Goal: Task Accomplishment & Management: Manage account settings

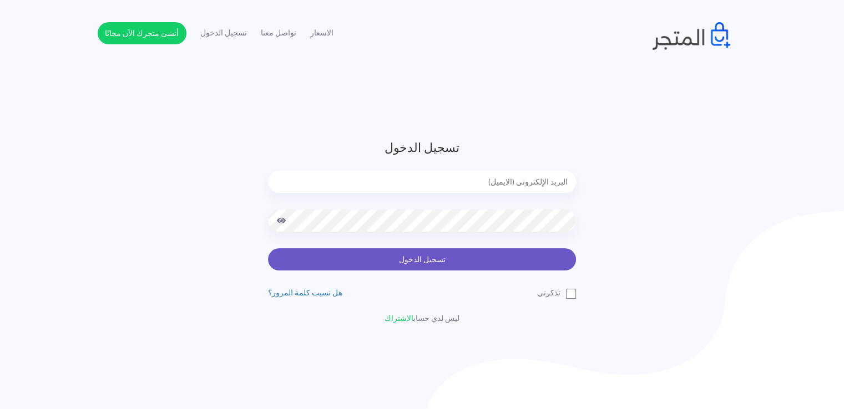
type input "noha_mae86@yahoo.com"
click at [428, 262] on button "تسجيل الدخول" at bounding box center [422, 260] width 308 height 22
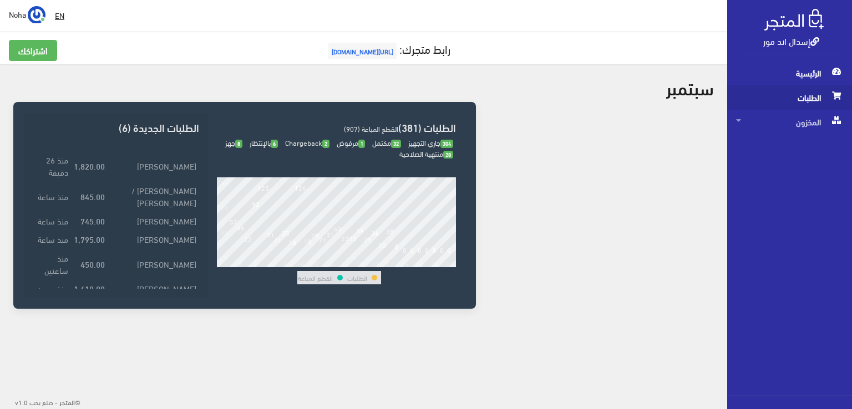
click at [823, 92] on span "الطلبات" at bounding box center [789, 97] width 107 height 24
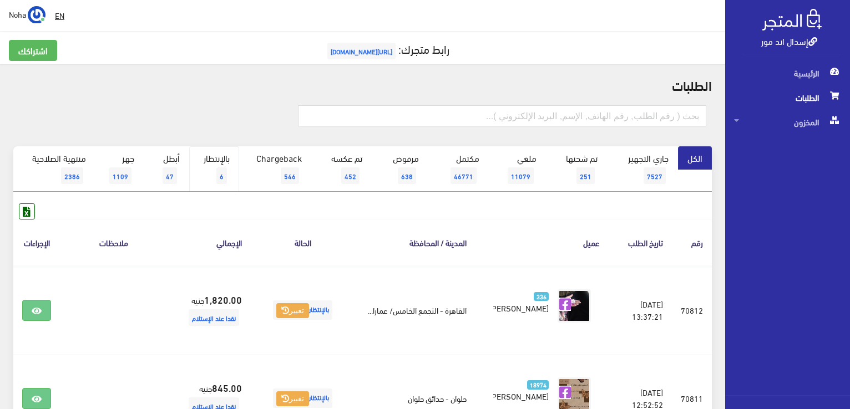
click at [229, 178] on link "بالإنتظار 6" at bounding box center [214, 168] width 50 height 45
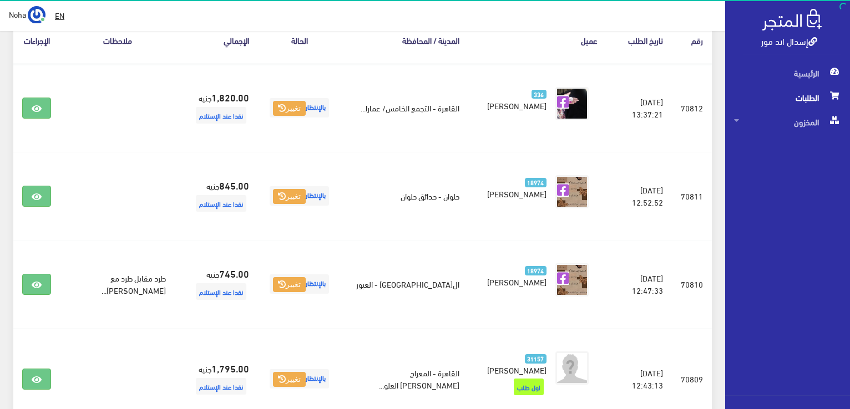
scroll to position [322, 0]
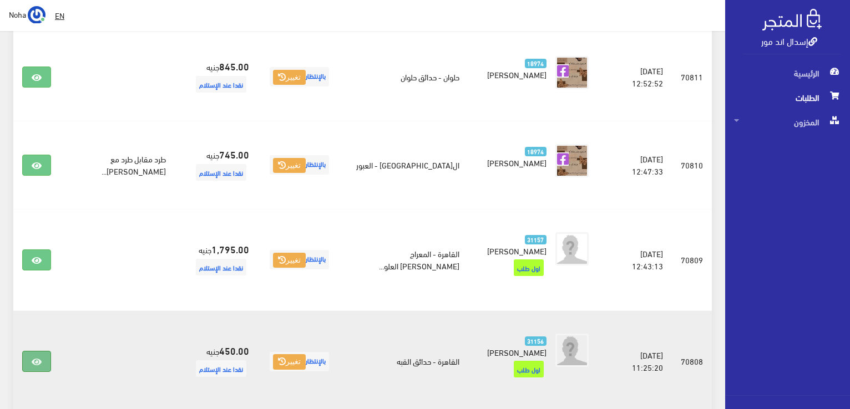
click at [39, 351] on link at bounding box center [36, 361] width 29 height 21
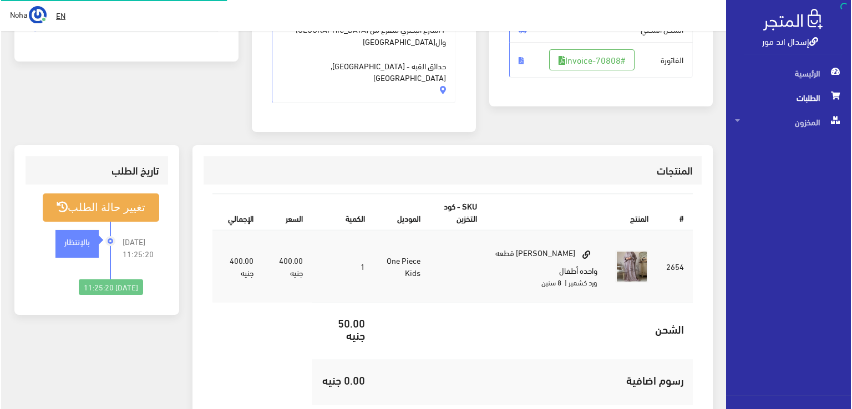
scroll to position [222, 0]
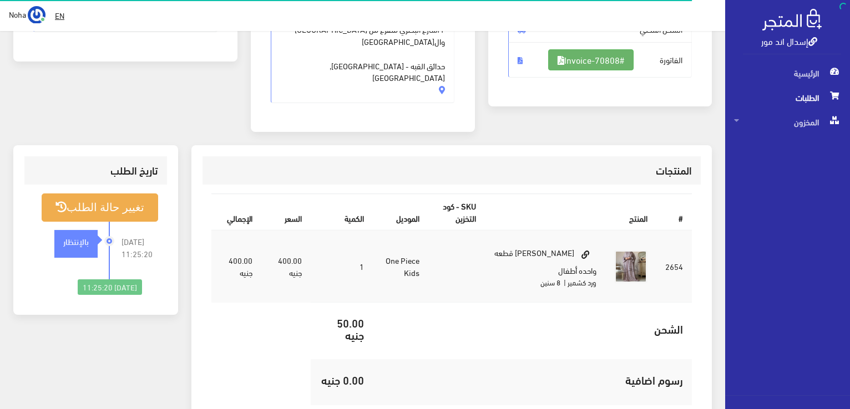
click at [602, 63] on link "#Invoice-70808" at bounding box center [590, 59] width 85 height 21
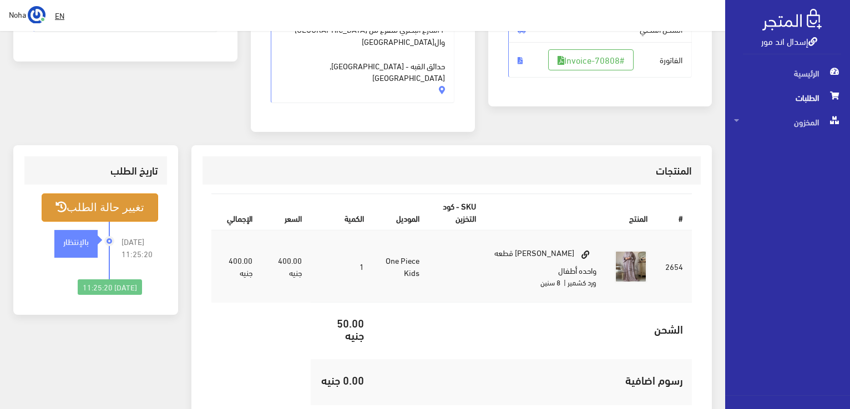
click at [109, 194] on button "تغيير حالة الطلب" at bounding box center [100, 208] width 117 height 28
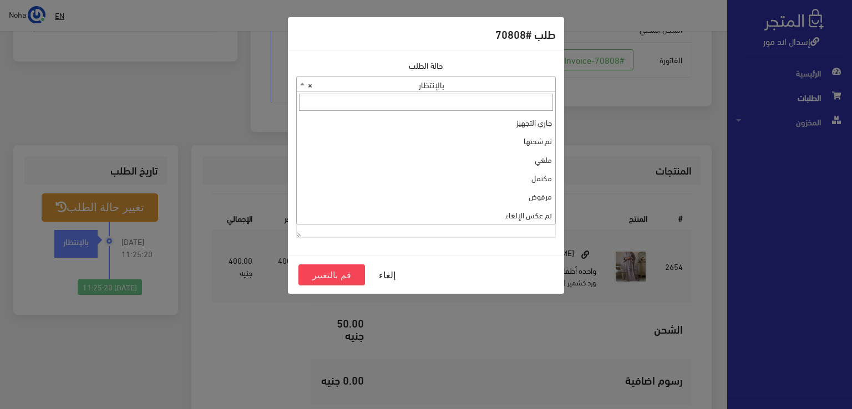
click at [475, 77] on span "× بالإنتظار" at bounding box center [426, 85] width 259 height 16
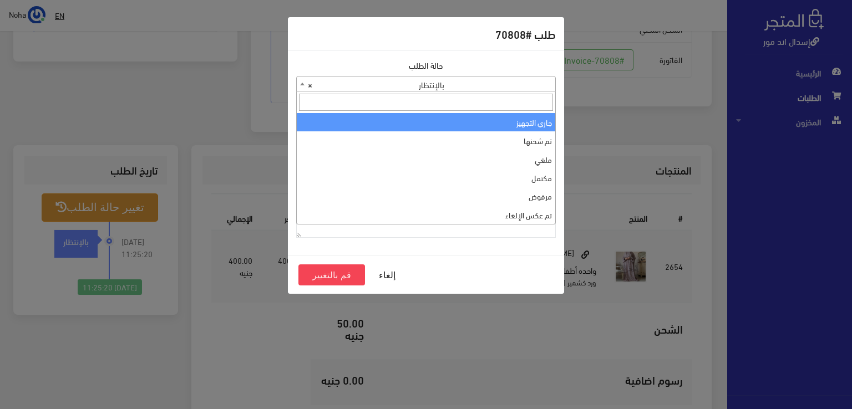
select select "1"
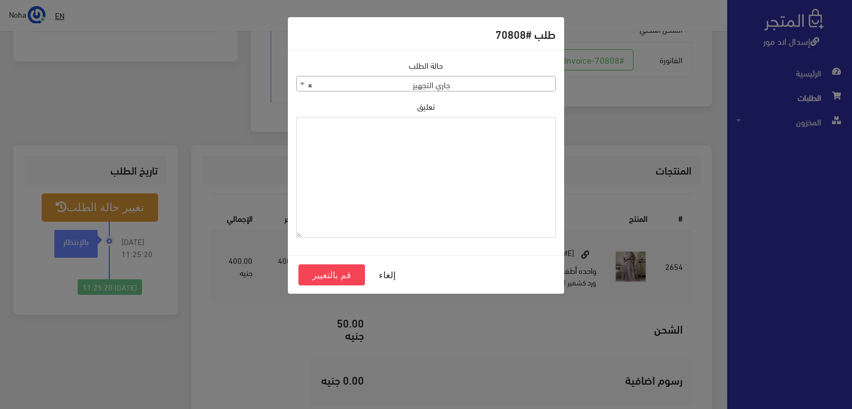
drag, startPoint x: 480, startPoint y: 141, endPoint x: 402, endPoint y: 161, distance: 80.6
click at [403, 162] on textarea "تعليق" at bounding box center [426, 177] width 260 height 121
click at [549, 127] on textarea "1126576" at bounding box center [426, 177] width 260 height 121
type textarea "1126576"
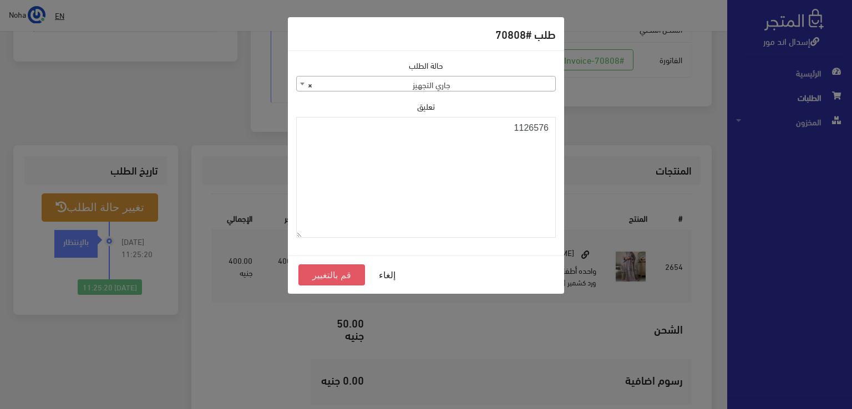
click at [342, 282] on button "قم بالتغيير" at bounding box center [331, 275] width 67 height 21
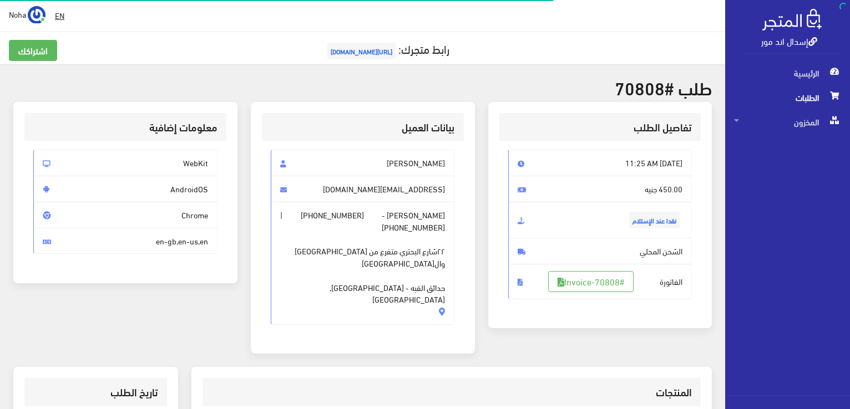
scroll to position [111, 0]
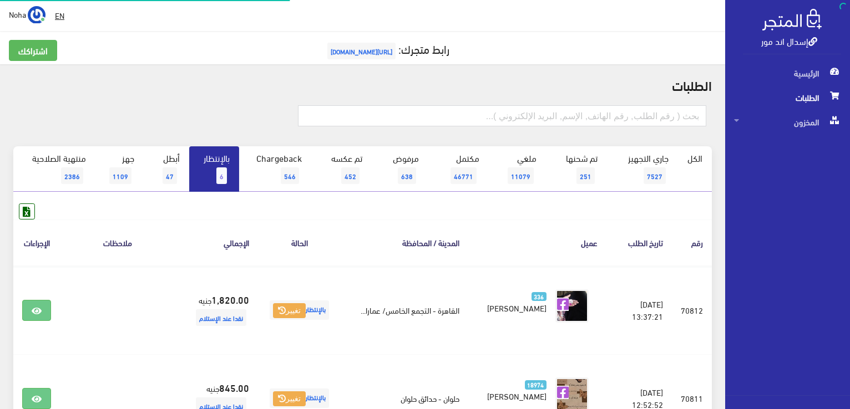
scroll to position [322, 0]
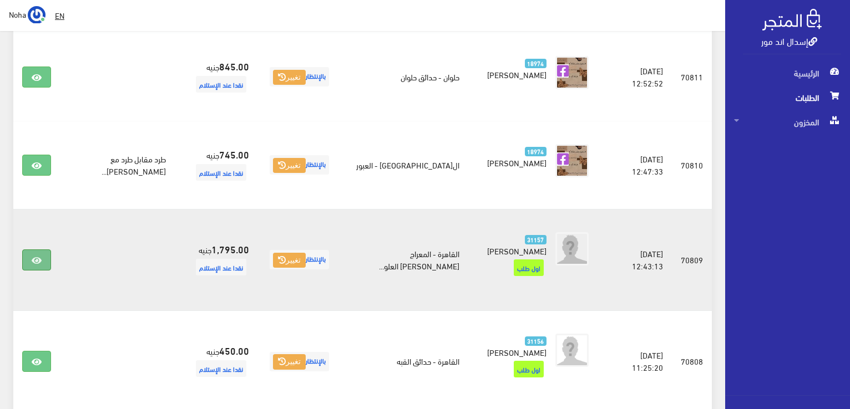
click at [34, 259] on link at bounding box center [36, 260] width 29 height 21
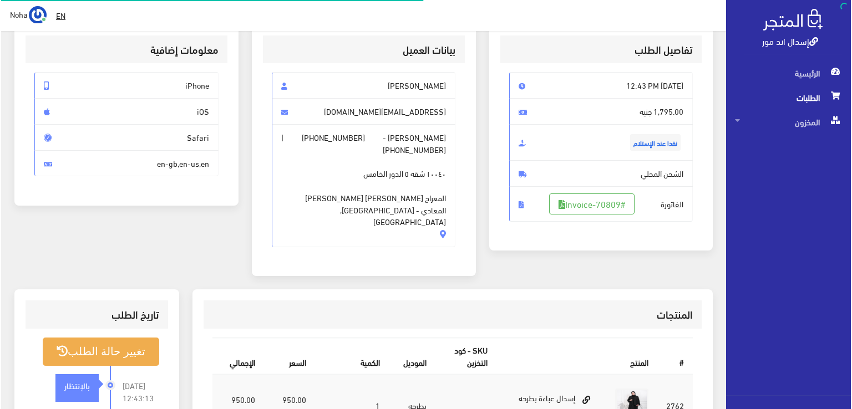
scroll to position [111, 0]
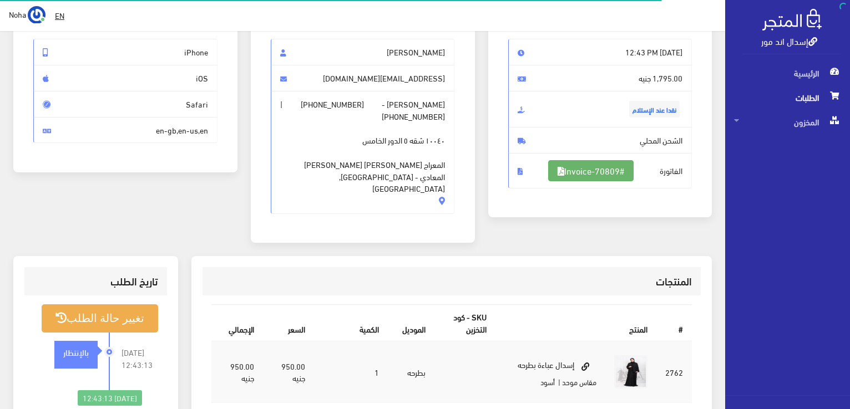
click at [634, 171] on link "#Invoice-70809" at bounding box center [590, 170] width 85 height 21
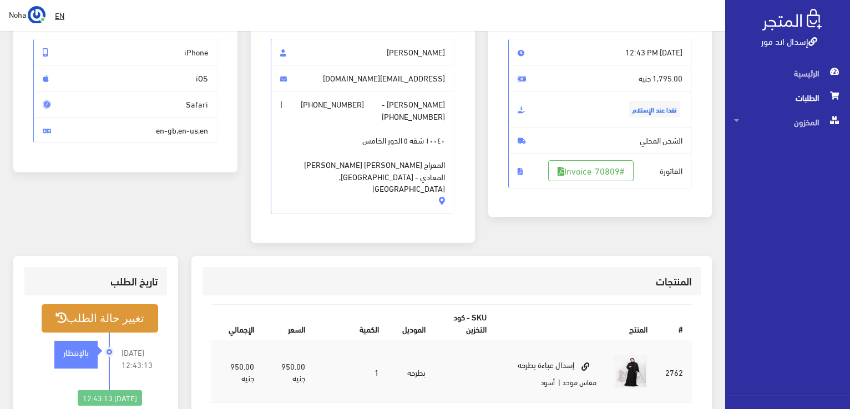
click at [142, 305] on button "تغيير حالة الطلب" at bounding box center [100, 319] width 117 height 28
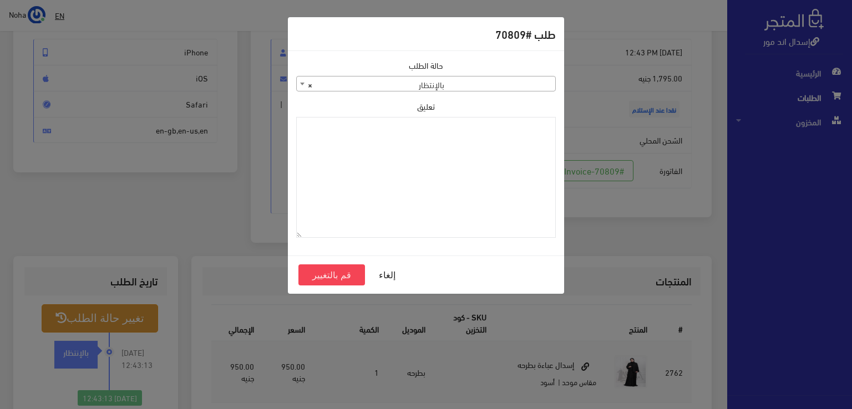
click at [455, 80] on span "× بالإنتظار" at bounding box center [426, 85] width 259 height 16
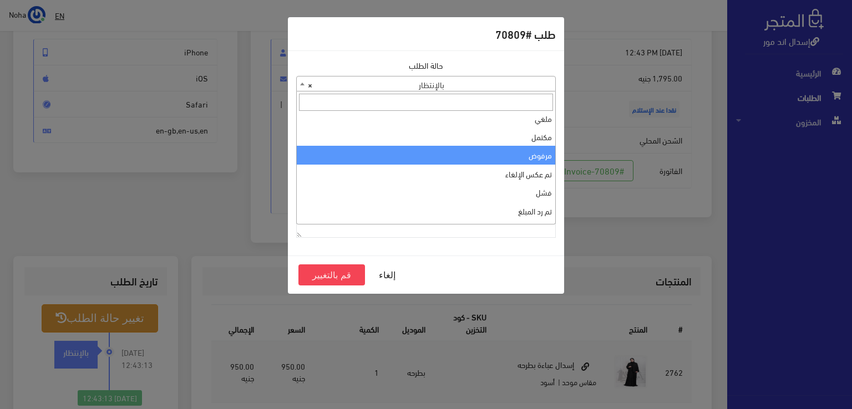
scroll to position [0, 0]
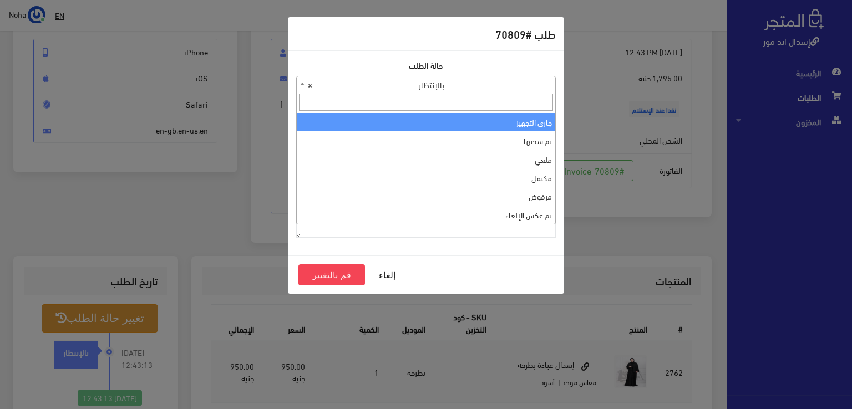
drag, startPoint x: 528, startPoint y: 116, endPoint x: 521, endPoint y: 119, distance: 7.2
select select "1"
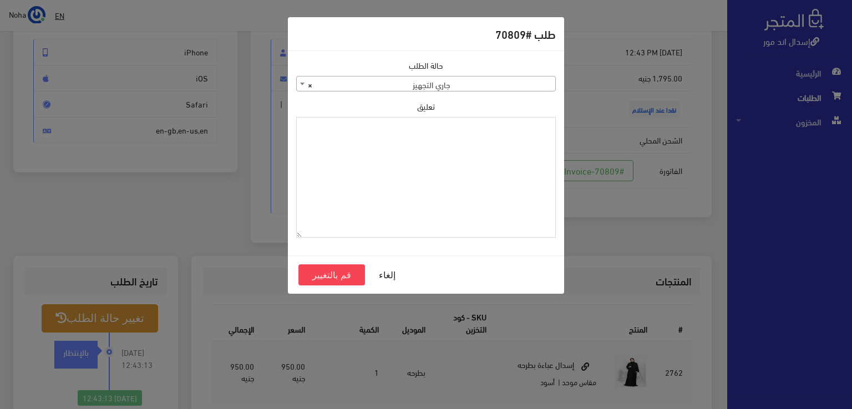
paste textarea "1126576"
type textarea "1126576"
click at [322, 274] on button "قم بالتغيير" at bounding box center [331, 275] width 67 height 21
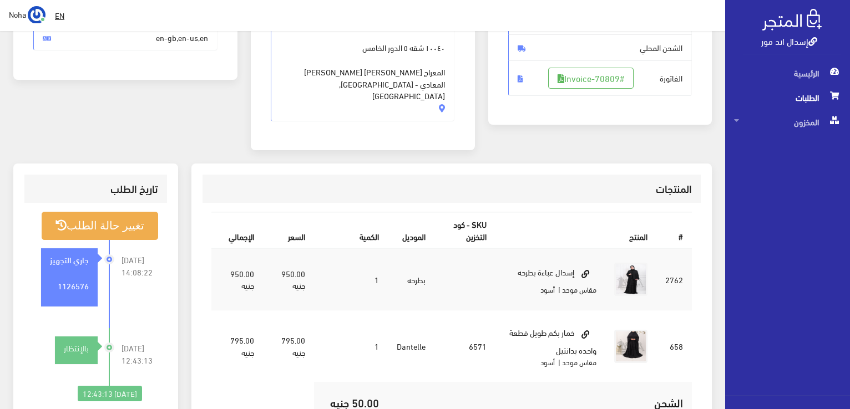
scroll to position [222, 0]
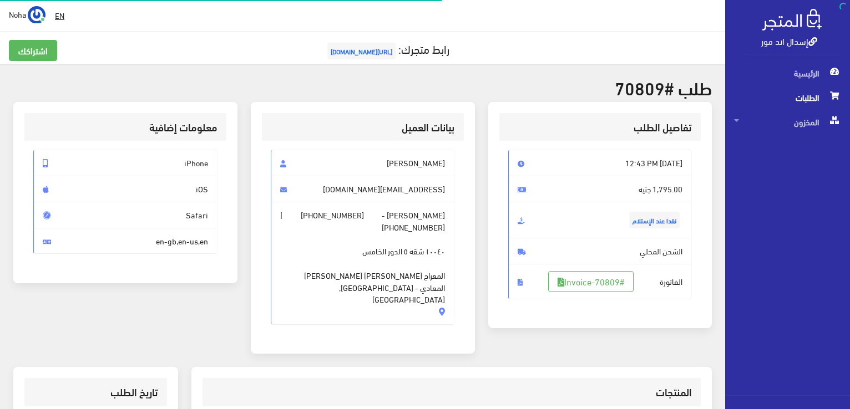
scroll to position [111, 0]
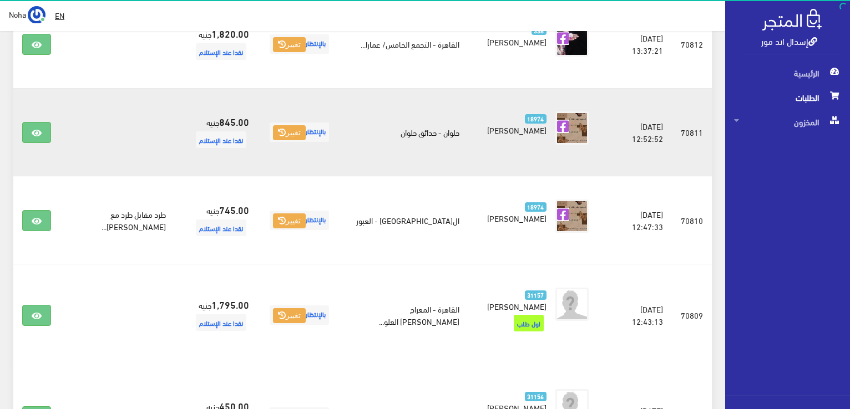
scroll to position [155, 0]
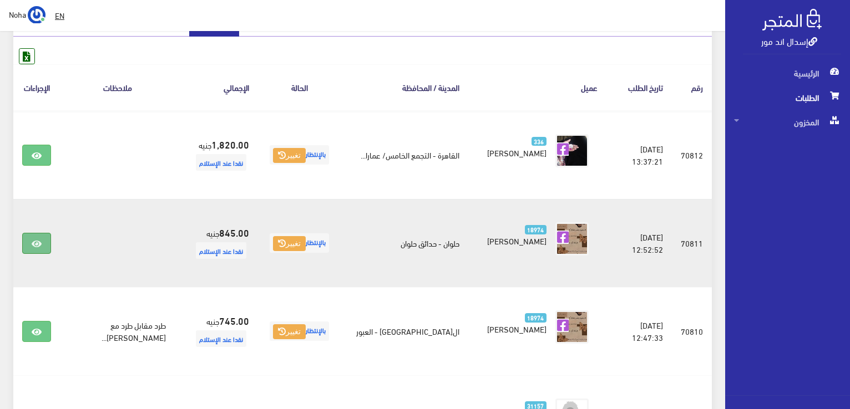
click at [49, 243] on link at bounding box center [36, 243] width 29 height 21
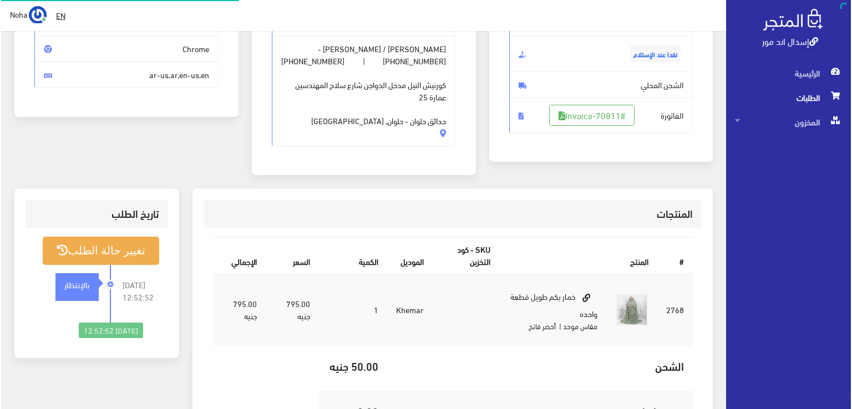
scroll to position [166, 0]
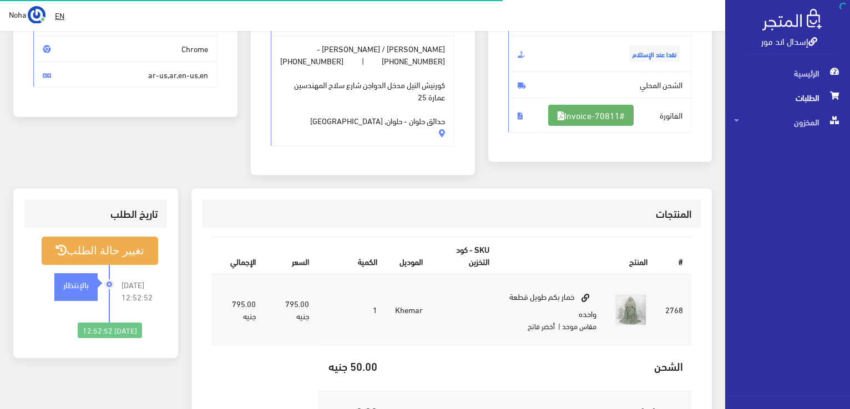
click at [578, 114] on link "#Invoice-70811" at bounding box center [590, 115] width 85 height 21
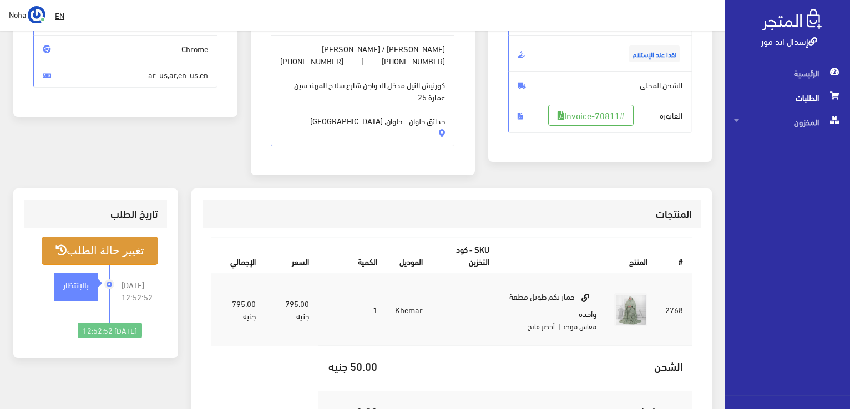
click at [99, 256] on button "تغيير حالة الطلب" at bounding box center [100, 251] width 117 height 28
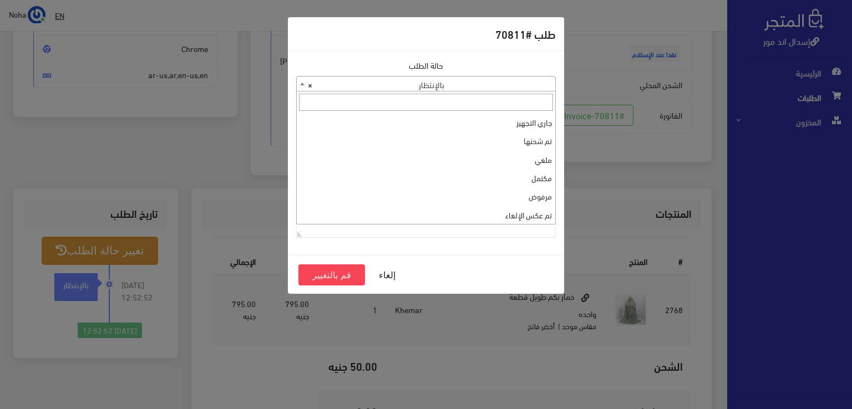
click at [446, 92] on body "إسدال اند مور الرئيسية الطلبات EN" at bounding box center [426, 209] width 852 height 751
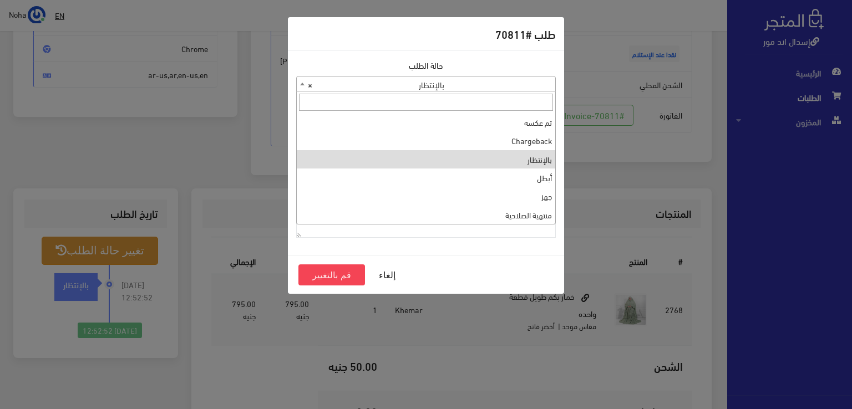
scroll to position [0, 0]
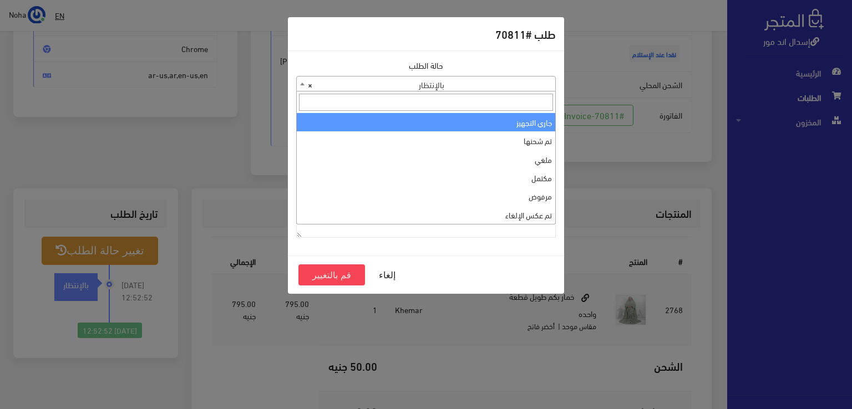
select select "1"
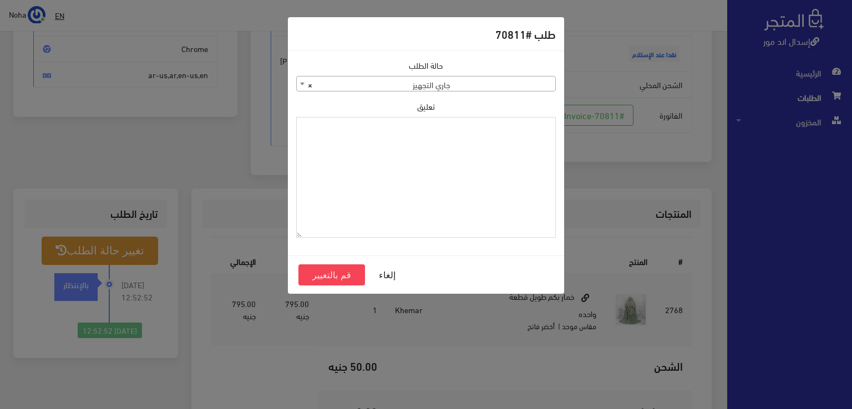
paste textarea "1126576"
type textarea "1126576"
click at [340, 267] on button "قم بالتغيير" at bounding box center [331, 275] width 67 height 21
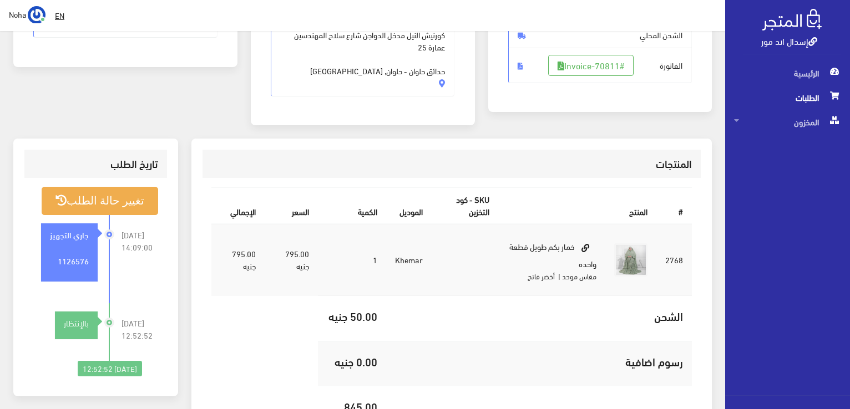
scroll to position [222, 0]
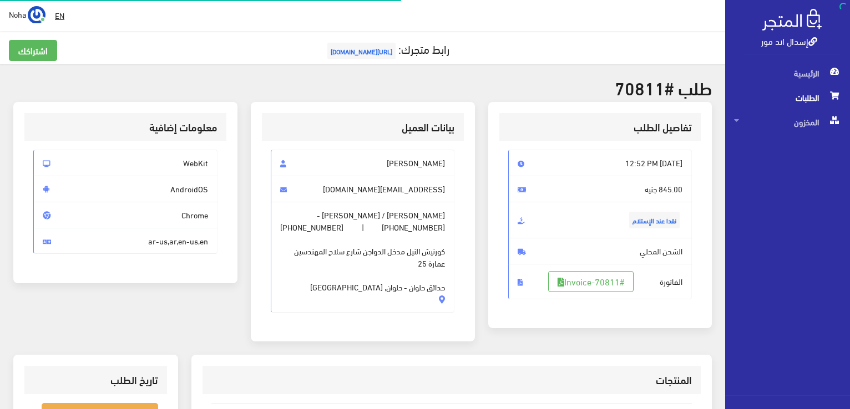
scroll to position [159, 0]
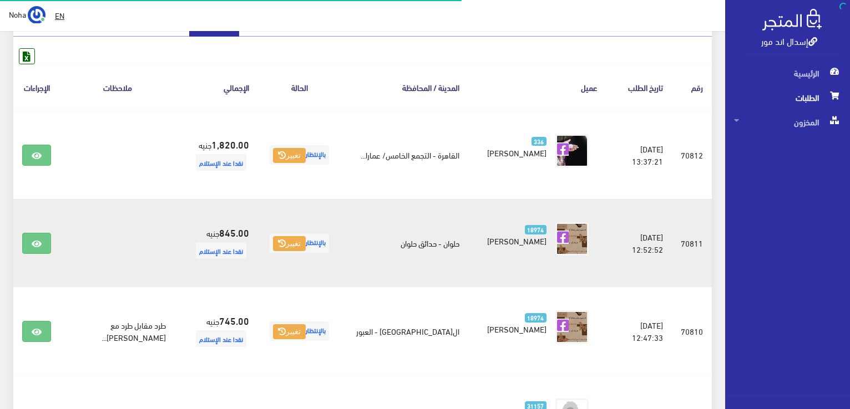
scroll to position [155, 0]
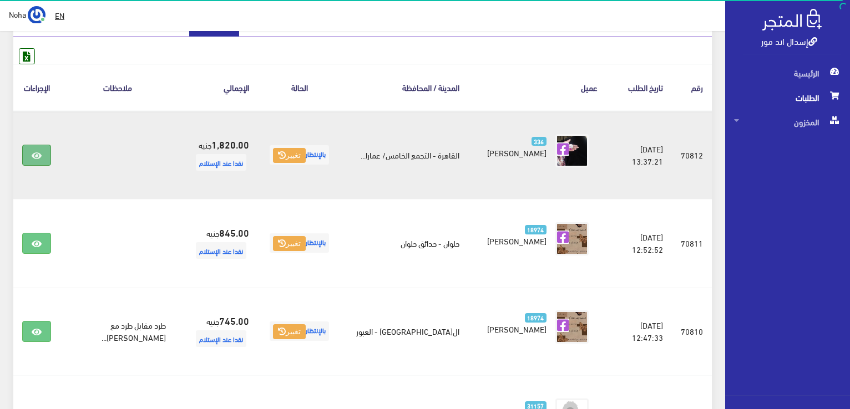
click at [41, 156] on icon at bounding box center [37, 155] width 10 height 9
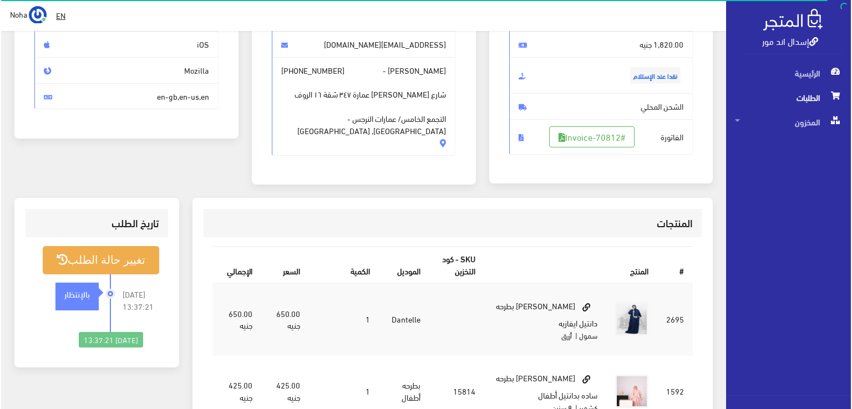
scroll to position [166, 0]
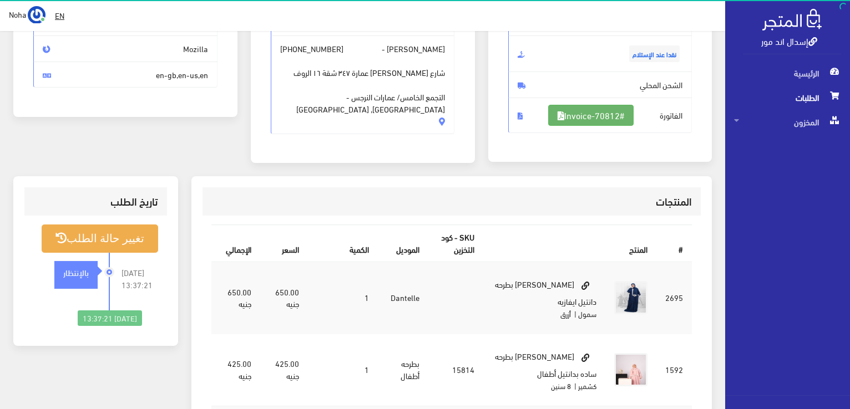
click at [600, 116] on link "#Invoice-70812" at bounding box center [590, 115] width 85 height 21
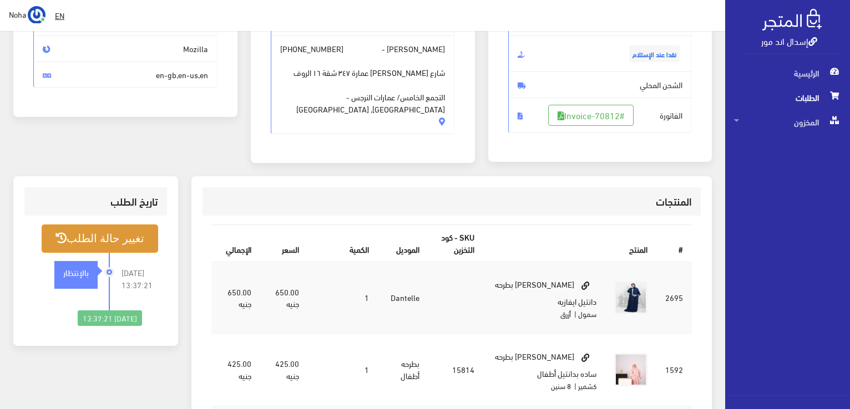
click at [144, 234] on button "تغيير حالة الطلب" at bounding box center [100, 239] width 117 height 28
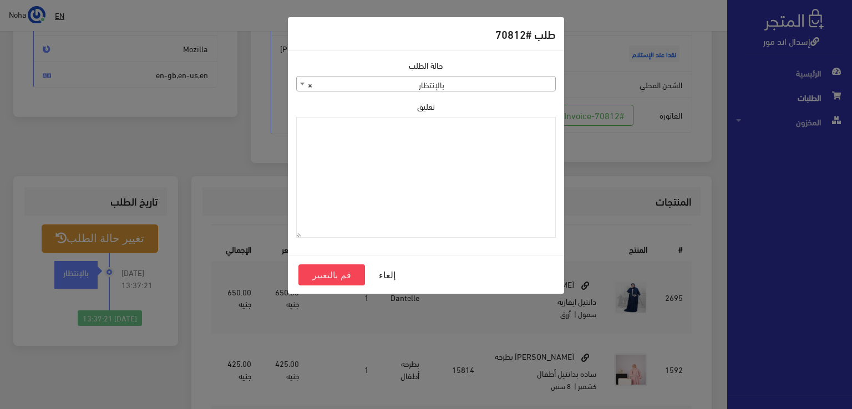
click at [545, 89] on span "× بالإنتظار" at bounding box center [426, 85] width 259 height 16
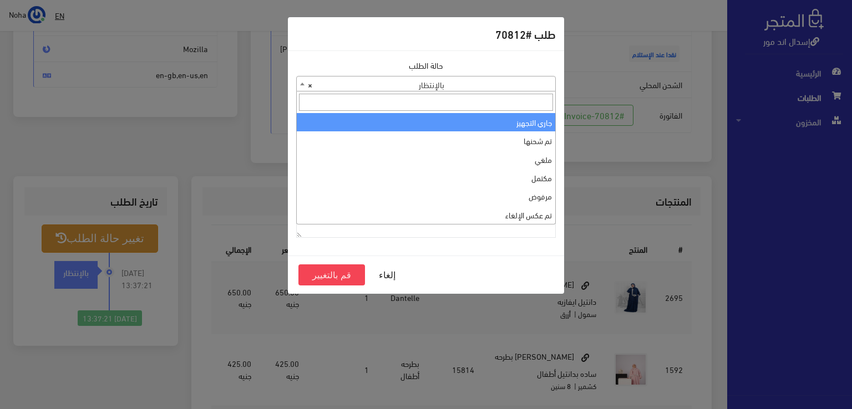
select select "1"
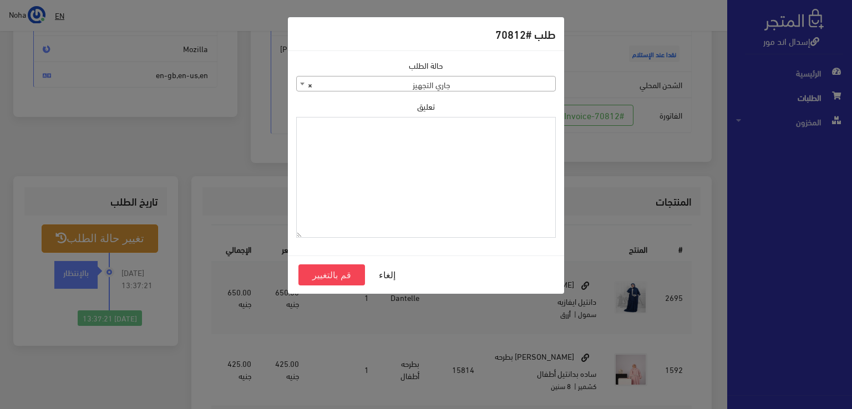
paste textarea "1126576"
type textarea "1126576"
click at [336, 276] on button "قم بالتغيير" at bounding box center [331, 275] width 67 height 21
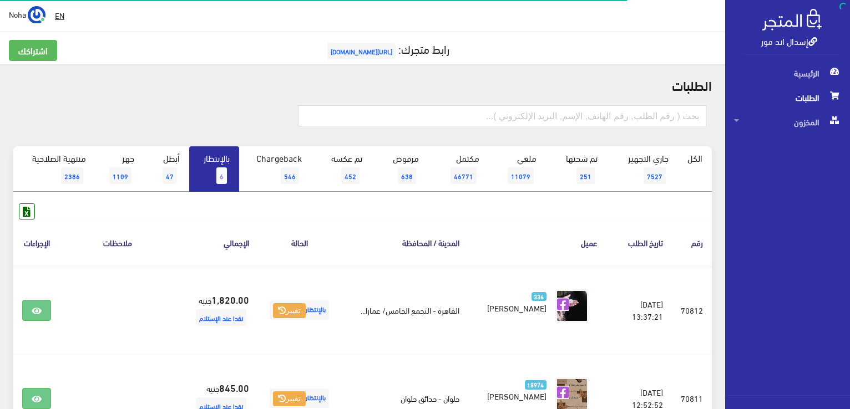
click at [215, 169] on link "بالإنتظار 6" at bounding box center [214, 168] width 50 height 45
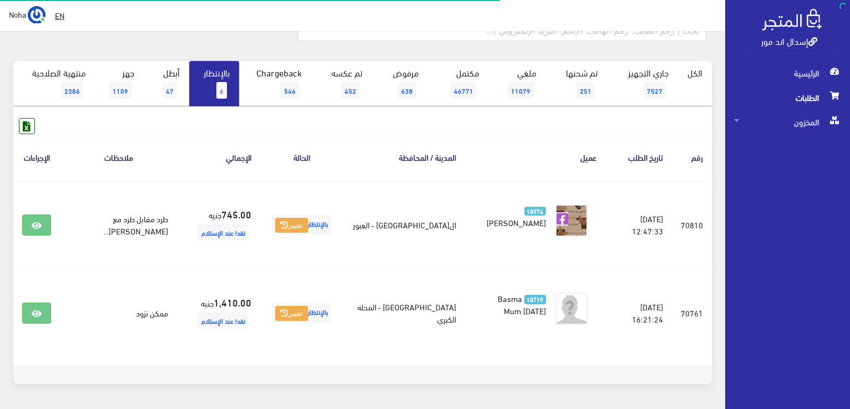
scroll to position [121, 0]
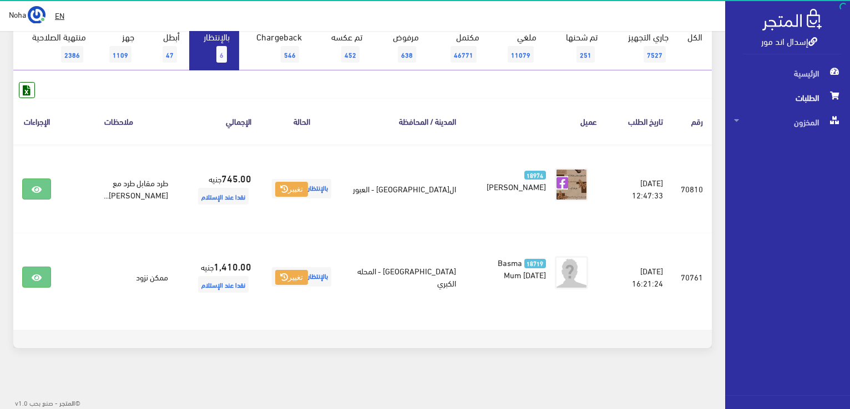
click at [790, 105] on span "الطلبات" at bounding box center [787, 97] width 107 height 24
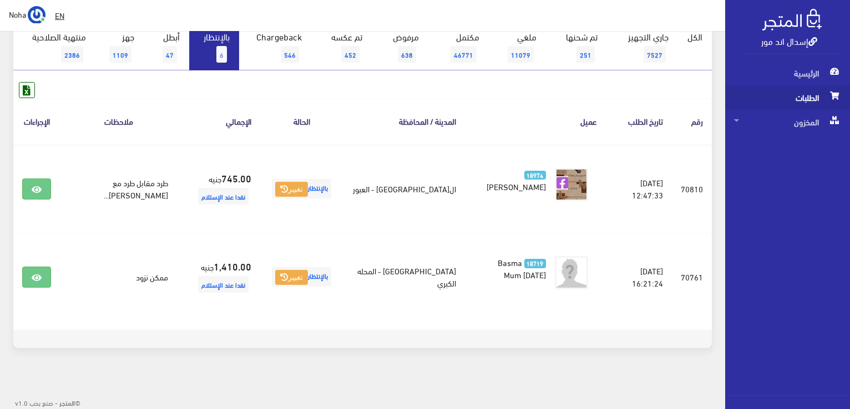
drag, startPoint x: 790, startPoint y: 105, endPoint x: 790, endPoint y: 97, distance: 8.3
click at [209, 47] on link "بالإنتظار 6" at bounding box center [214, 47] width 50 height 45
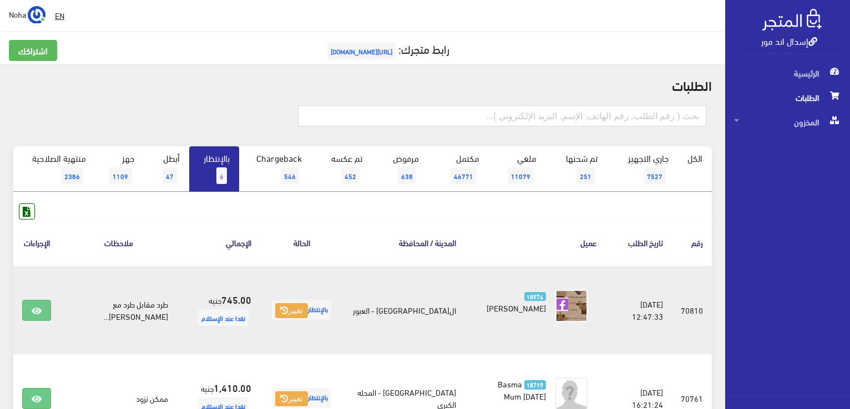
scroll to position [55, 0]
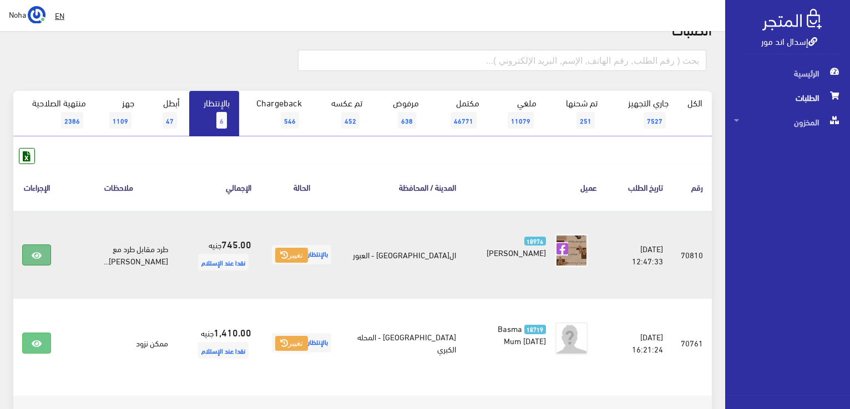
click at [37, 256] on icon at bounding box center [37, 255] width 10 height 9
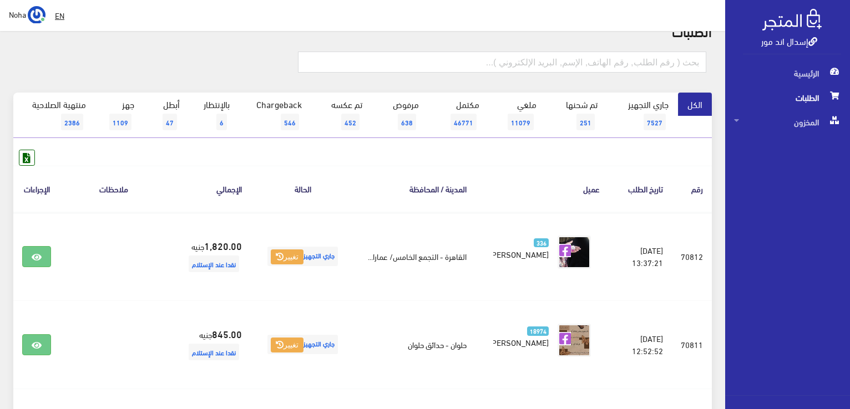
scroll to position [55, 0]
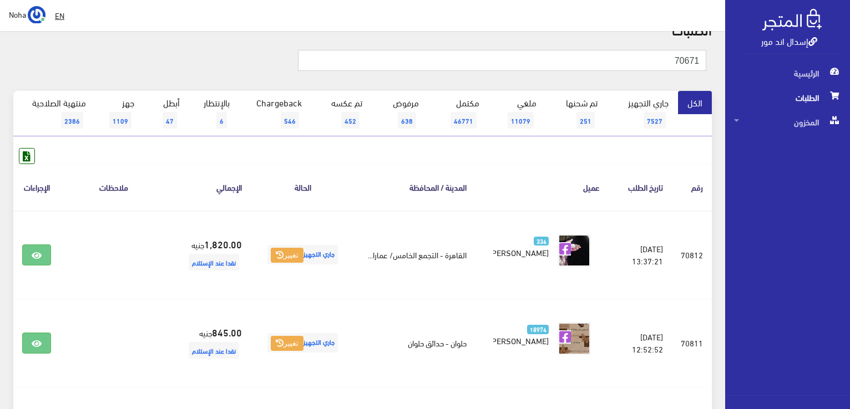
type input "70671"
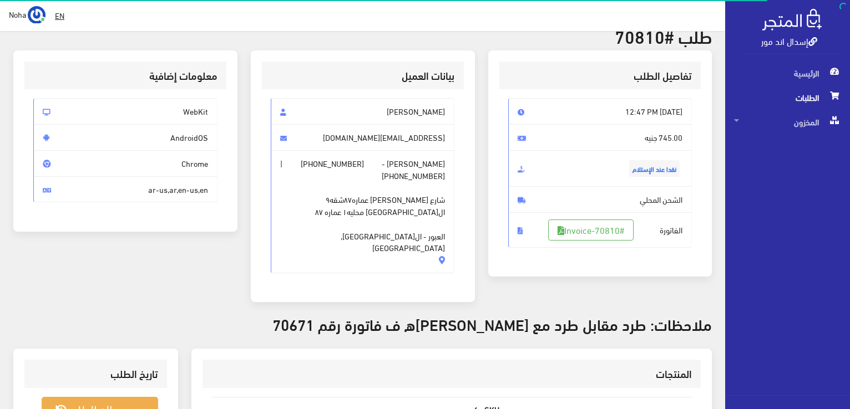
scroll to position [111, 0]
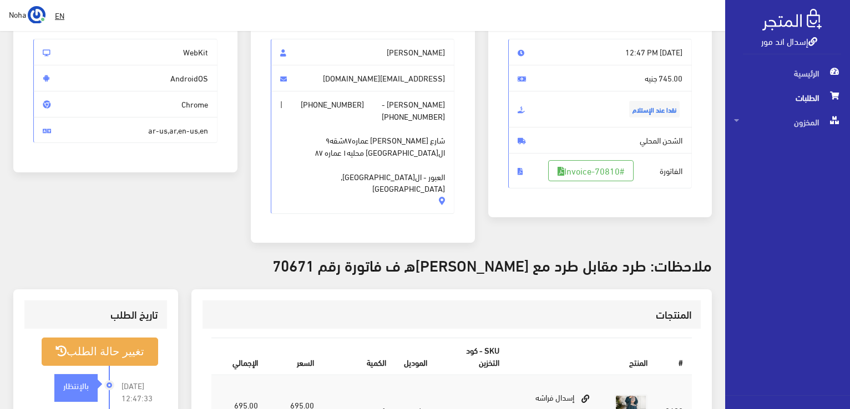
drag, startPoint x: 322, startPoint y: 239, endPoint x: 286, endPoint y: 242, distance: 35.6
click at [284, 256] on h3 "ملاحظات: طرد مقابل طرد مع [PERSON_NAME]ه ف فاتورة رقم 70671" at bounding box center [362, 264] width 698 height 17
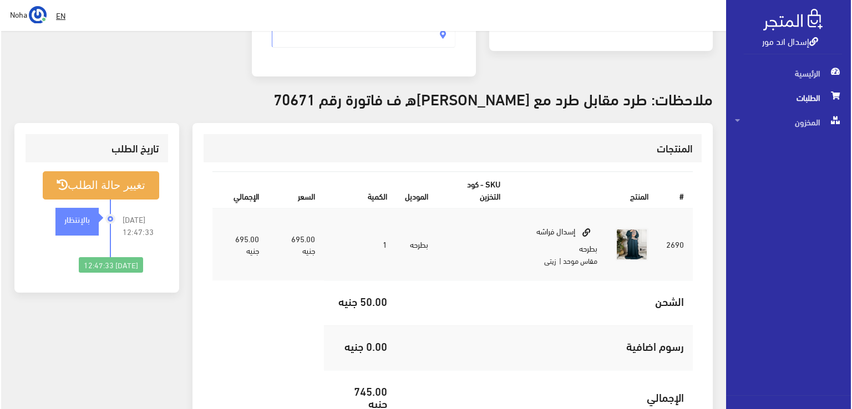
scroll to position [166, 0]
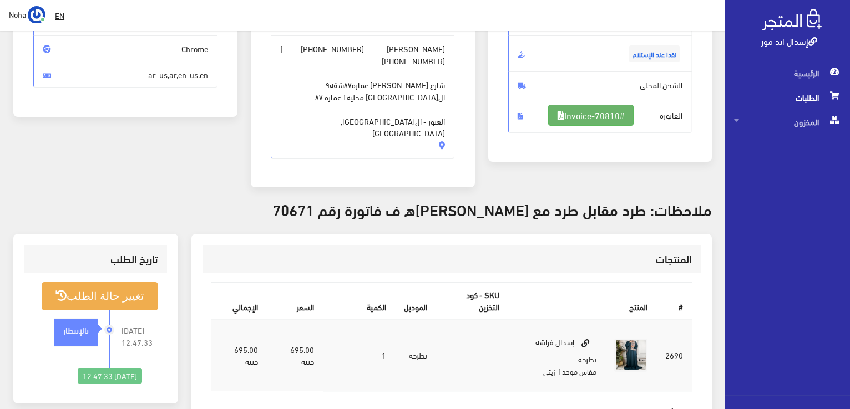
click at [571, 118] on link "#Invoice-70810" at bounding box center [590, 115] width 85 height 21
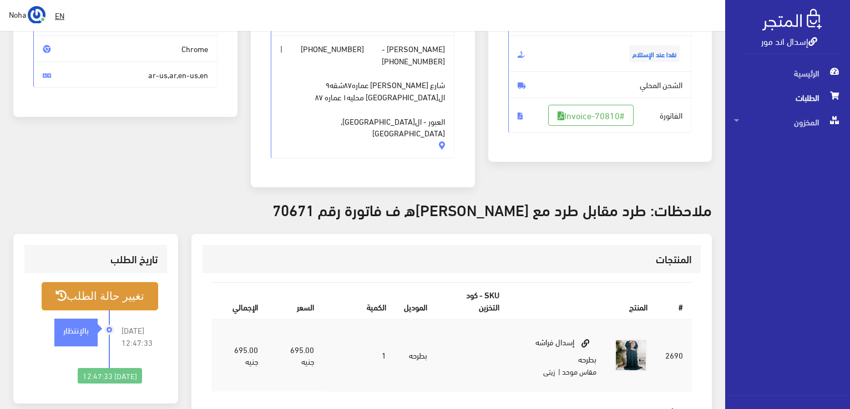
click at [83, 282] on button "تغيير حالة الطلب" at bounding box center [100, 296] width 117 height 28
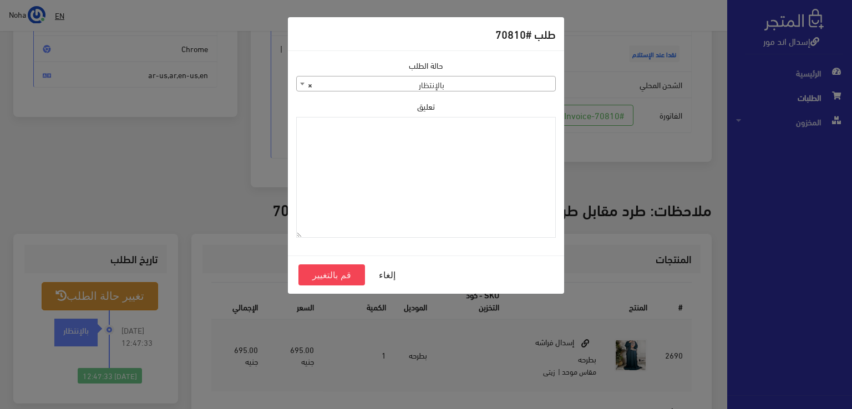
click at [459, 87] on span "× بالإنتظار" at bounding box center [426, 85] width 259 height 16
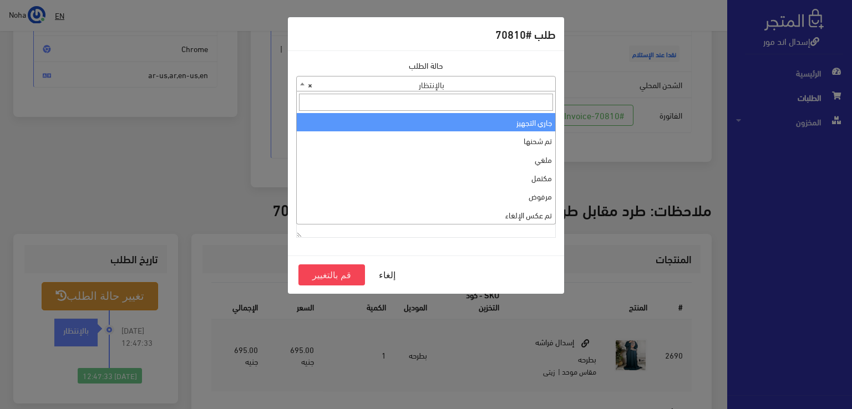
select select "1"
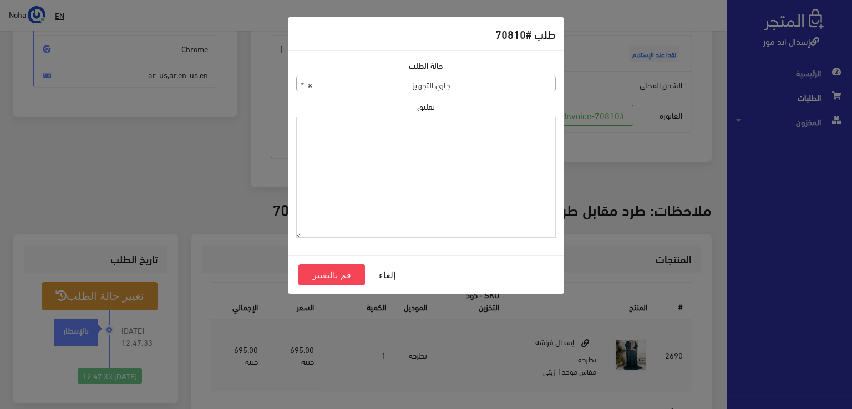
paste textarea "1126576"
type textarea "1126576"
click at [350, 281] on button "قم بالتغيير" at bounding box center [331, 275] width 67 height 21
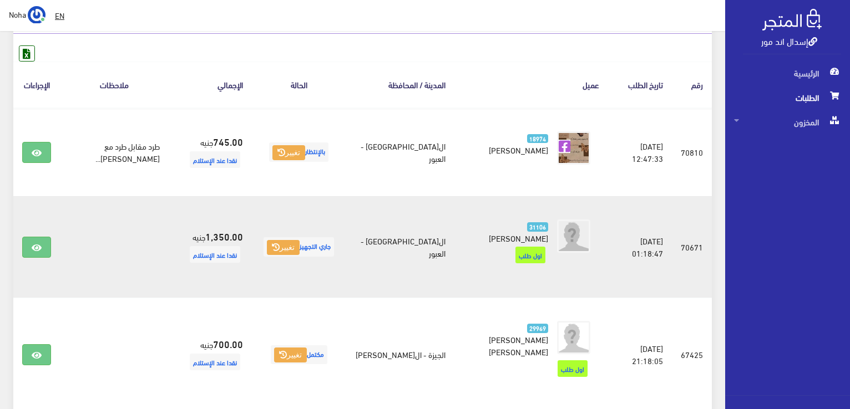
scroll to position [166, 0]
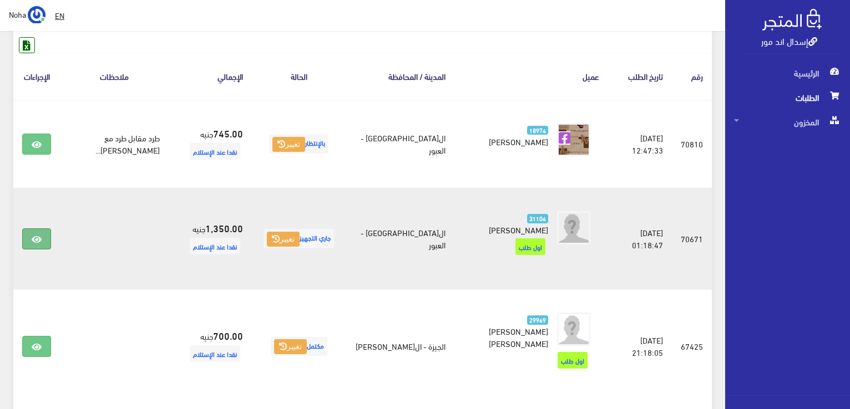
click at [42, 245] on link at bounding box center [36, 239] width 29 height 21
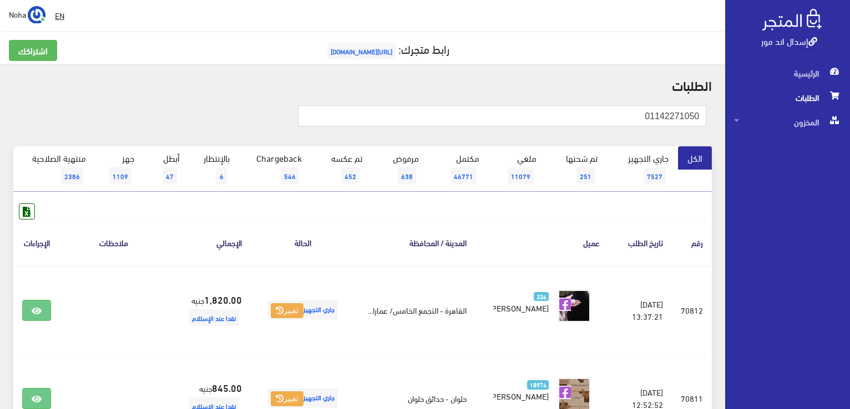
type input "01142271050"
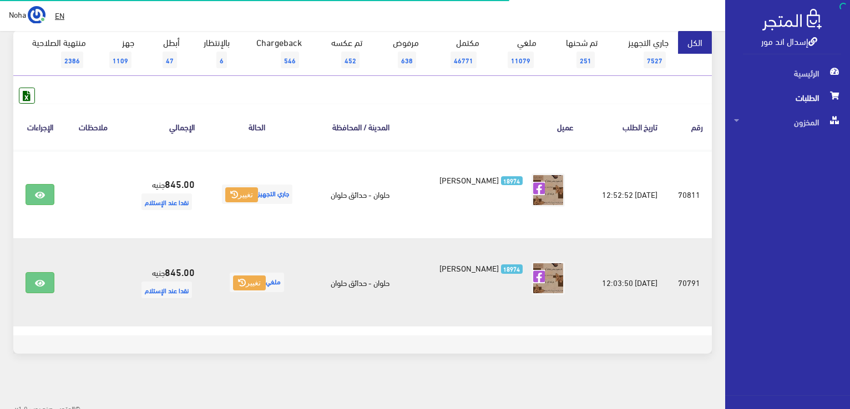
scroll to position [121, 0]
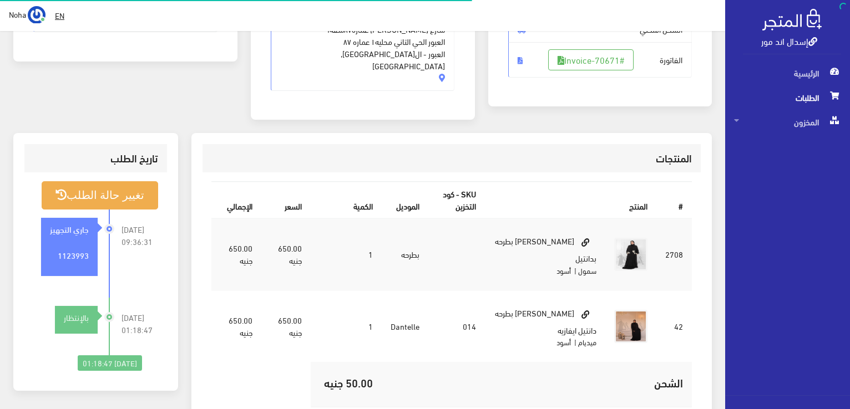
scroll to position [222, 0]
